Goal: Task Accomplishment & Management: Manage account settings

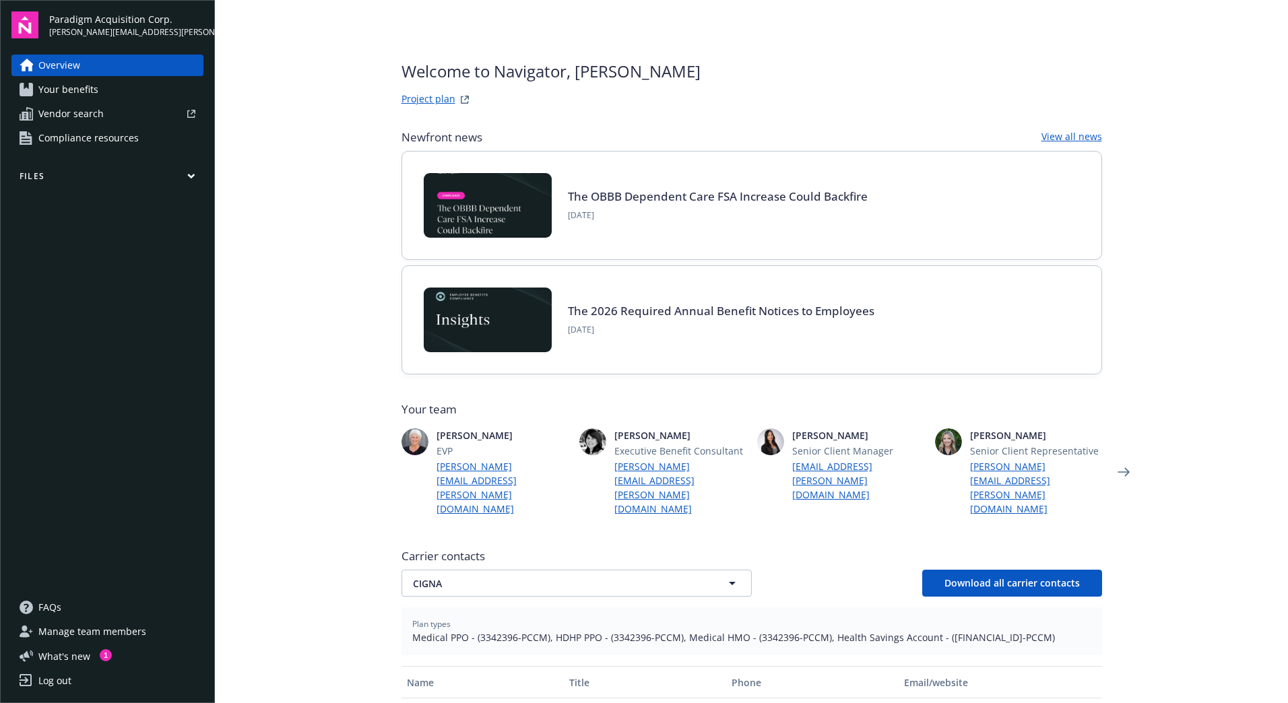
click at [190, 173] on icon "button" at bounding box center [191, 176] width 8 height 6
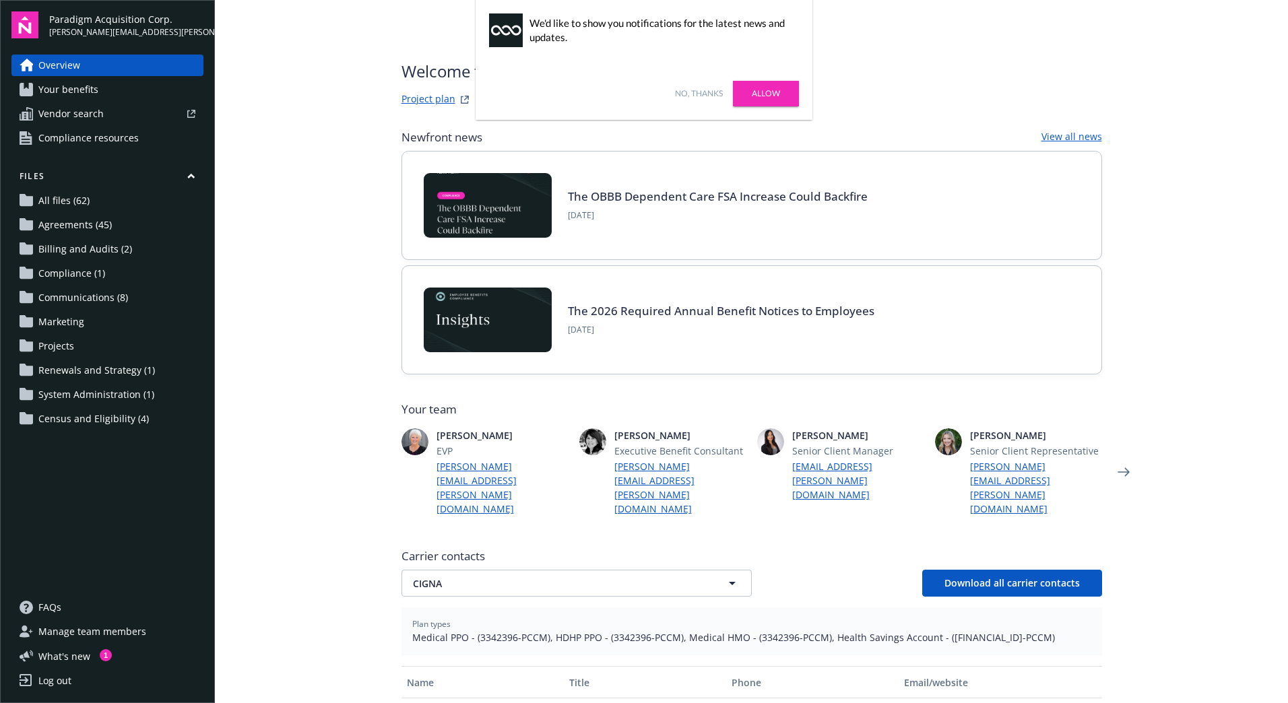
click at [77, 417] on span "Census and Eligibility (4)" at bounding box center [93, 419] width 110 height 22
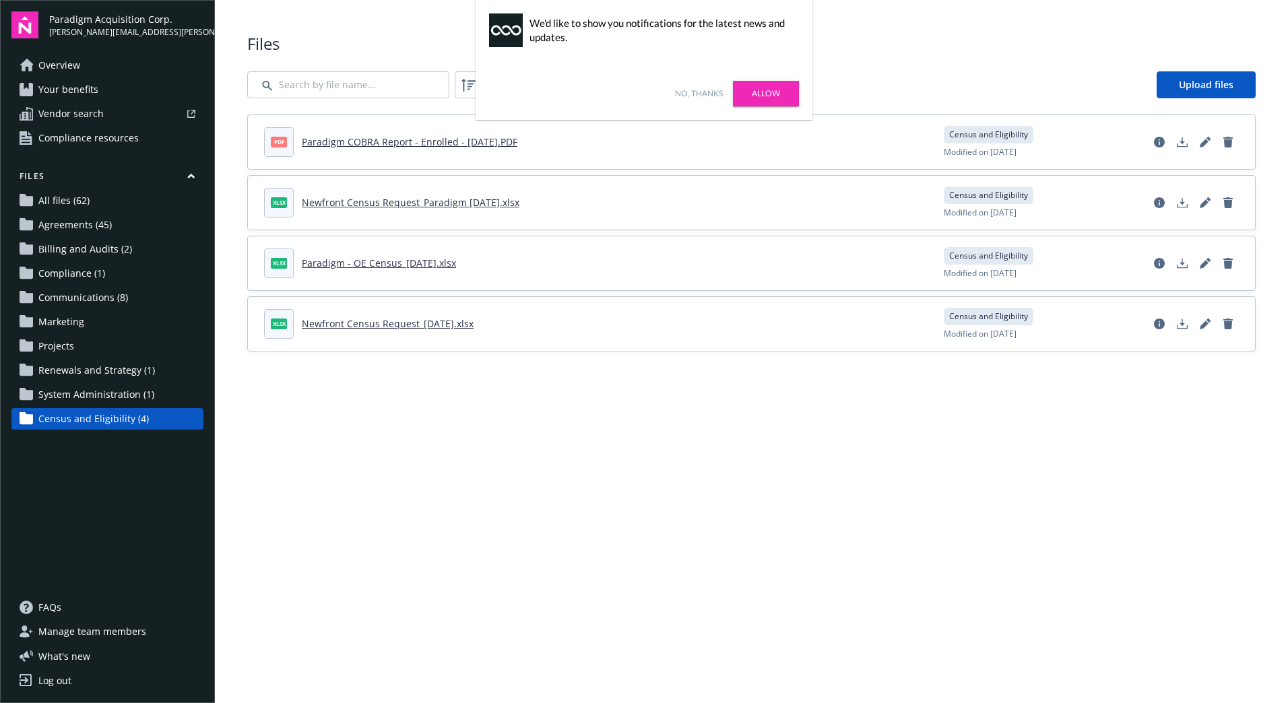
click at [710, 96] on link "No, thanks" at bounding box center [699, 94] width 48 height 12
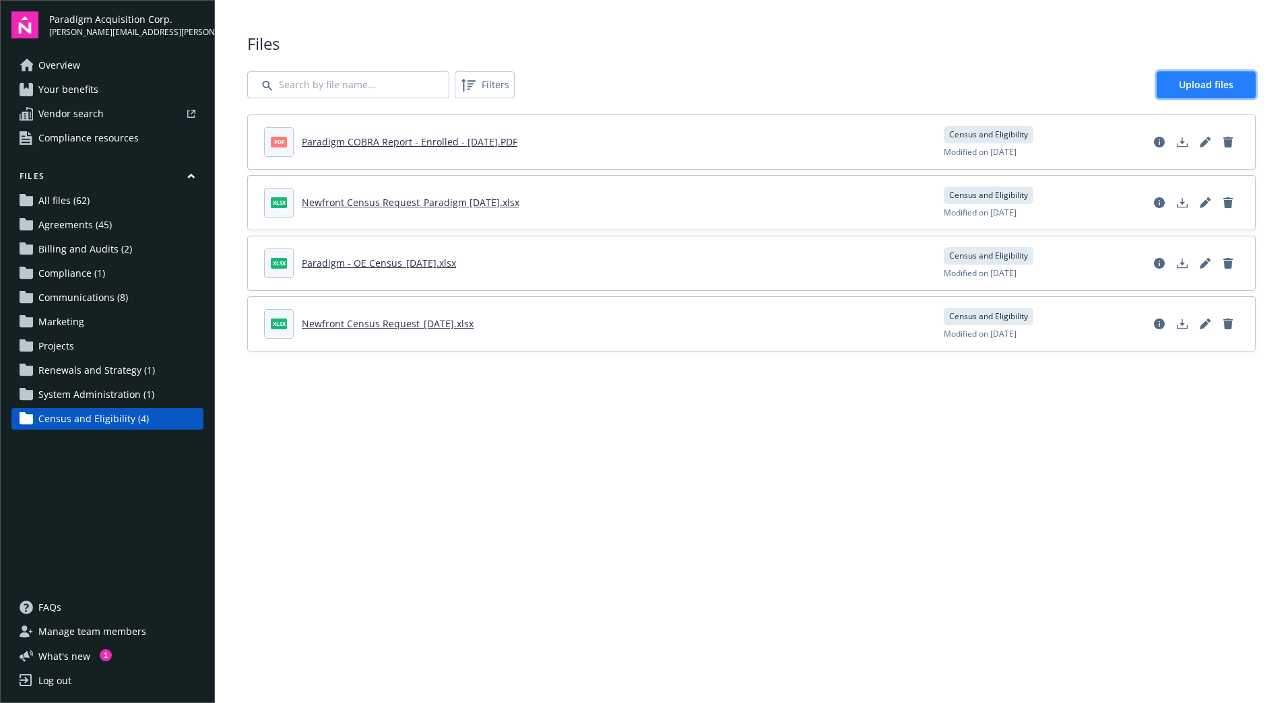
click at [1176, 79] on link "Upload files" at bounding box center [1205, 84] width 99 height 27
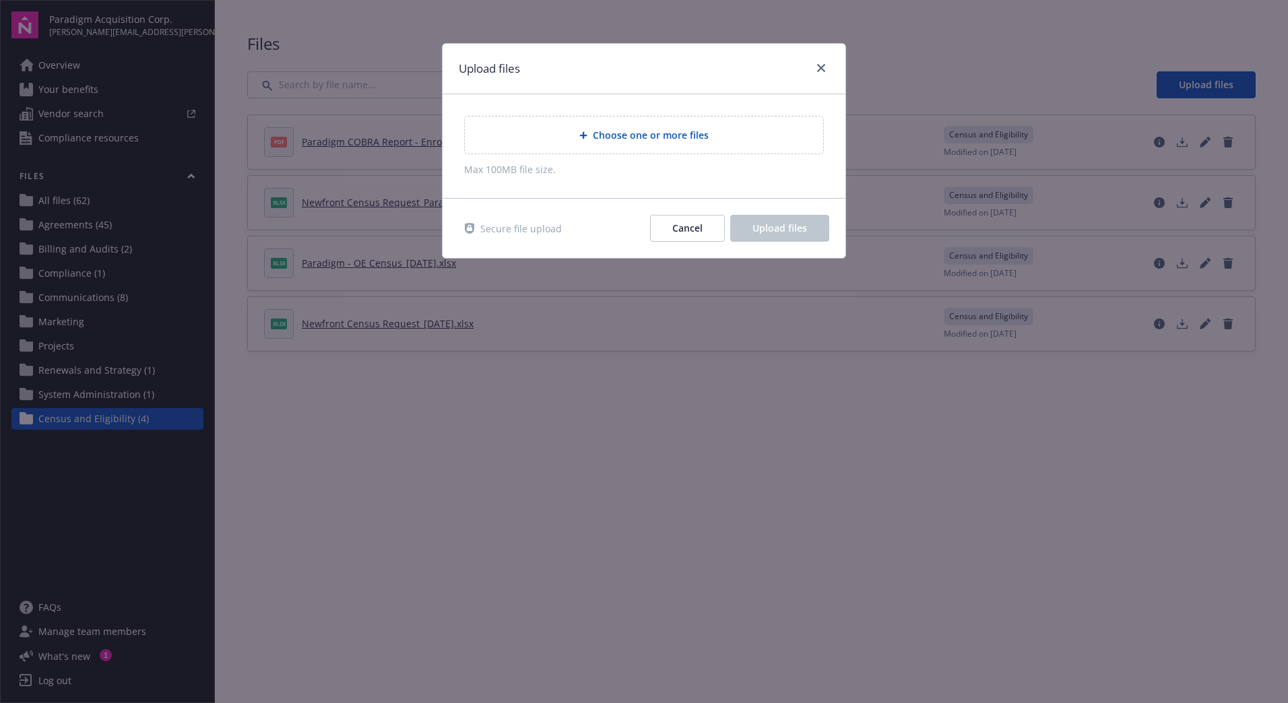
click at [651, 131] on span "Choose one or more files" at bounding box center [651, 135] width 116 height 14
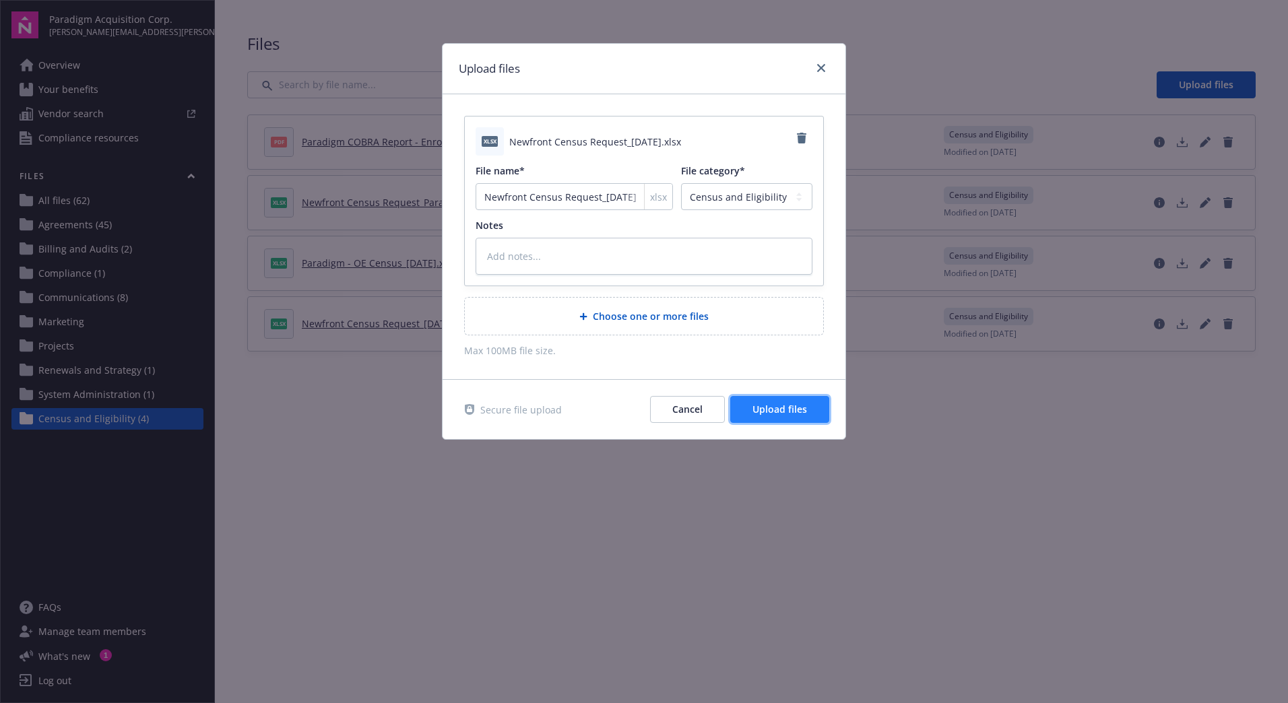
click at [803, 415] on span "Upload files" at bounding box center [779, 409] width 55 height 13
type textarea "x"
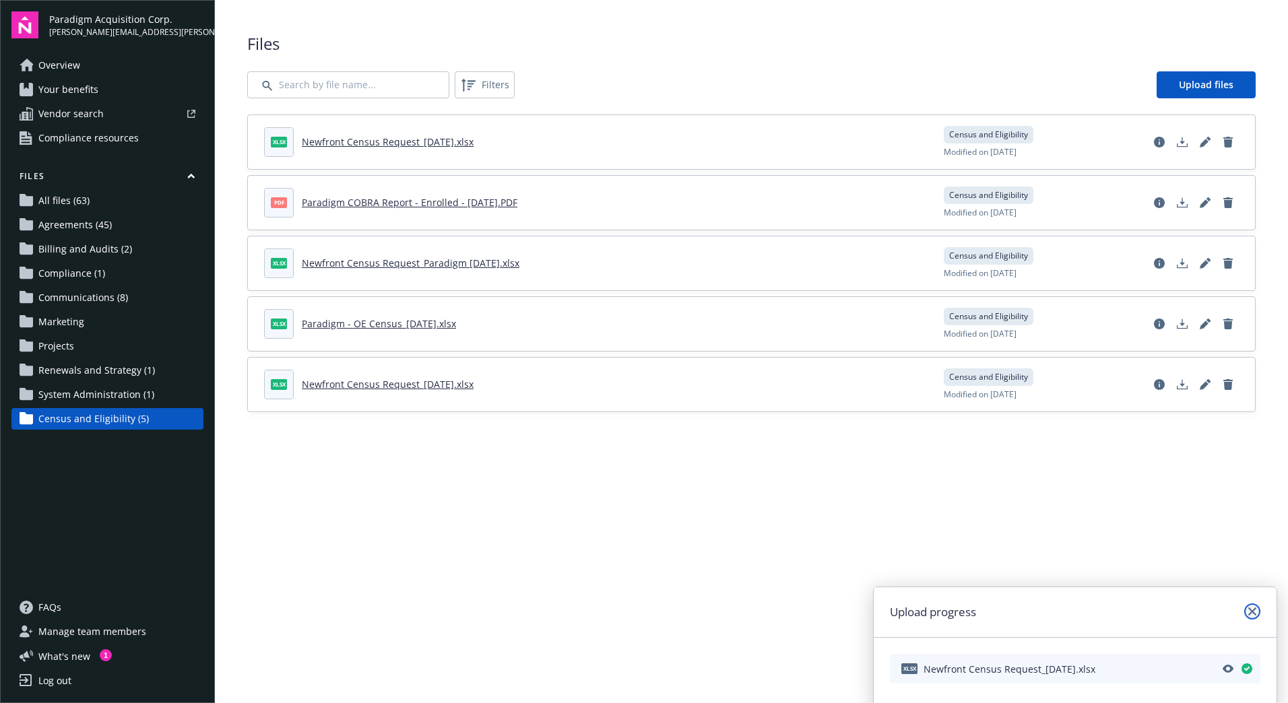
click at [1245, 607] on link "close" at bounding box center [1252, 611] width 16 height 16
click at [44, 680] on div "Log out" at bounding box center [54, 681] width 33 height 22
